Goal: Task Accomplishment & Management: Use online tool/utility

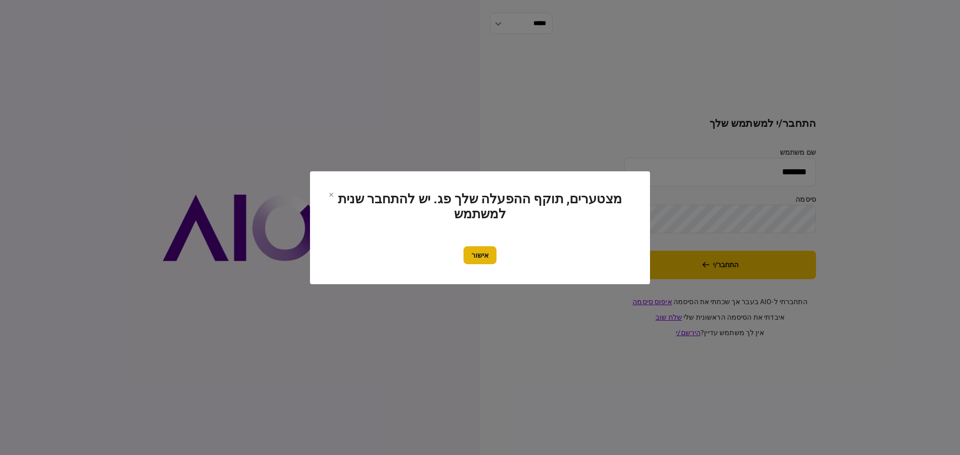
click at [485, 257] on button "אישור" at bounding box center [479, 255] width 33 height 18
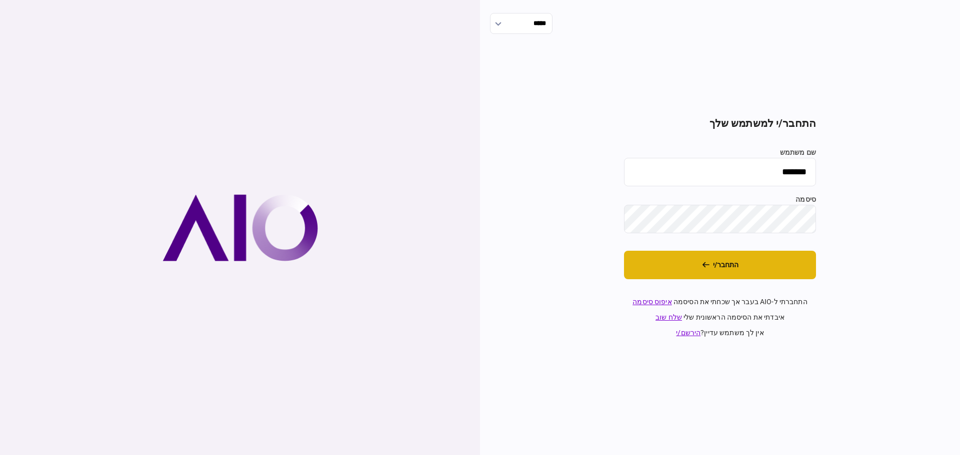
click at [726, 269] on button "התחבר/י" at bounding box center [720, 265] width 192 height 28
